Goal: Information Seeking & Learning: Learn about a topic

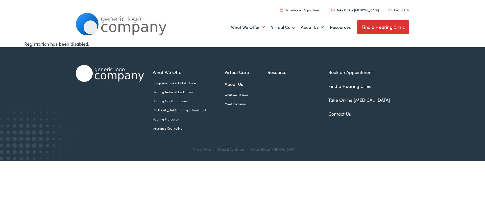
click at [125, 48] on div "What We Offer Comprehensive & Holistic Care Hearing Testing & Evaluation Hearin…" at bounding box center [242, 97] width 333 height 100
click at [160, 44] on div "Registration has been disabled." at bounding box center [242, 43] width 436 height 7
